Goal: Transaction & Acquisition: Obtain resource

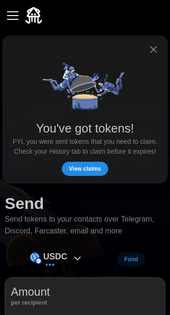
click at [88, 162] on span "View claims" at bounding box center [85, 168] width 32 height 13
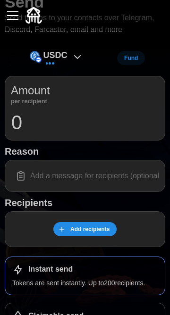
scroll to position [41, 0]
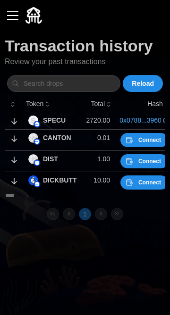
click at [139, 184] on span "Connect" at bounding box center [149, 182] width 23 height 13
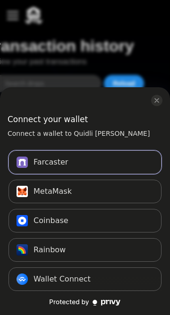
click at [72, 174] on button "Farcaster Connect" at bounding box center [84, 162] width 153 height 24
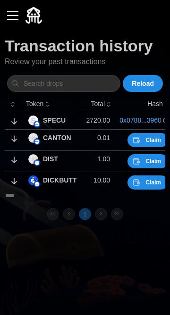
click at [149, 185] on span "Claim" at bounding box center [153, 182] width 16 height 13
